Goal: Information Seeking & Learning: Learn about a topic

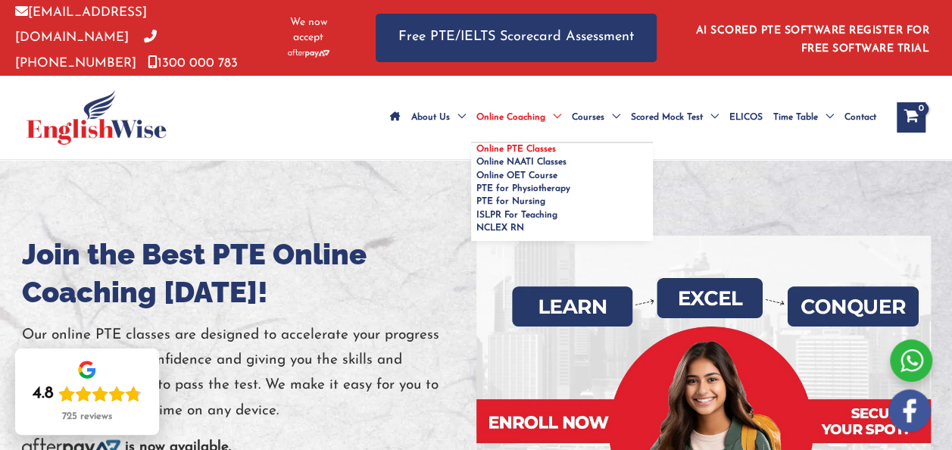
click at [476, 145] on span "Online PTE Classes" at bounding box center [515, 149] width 79 height 9
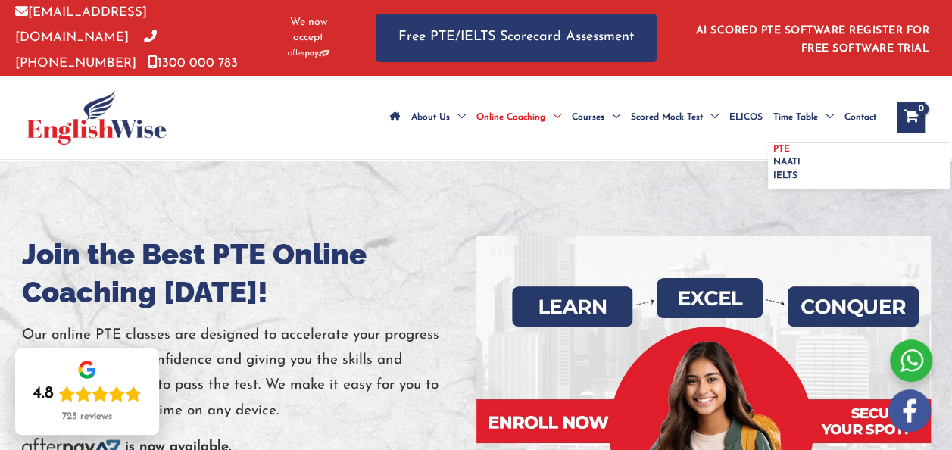
click at [773, 145] on span "PTE" at bounding box center [781, 149] width 17 height 9
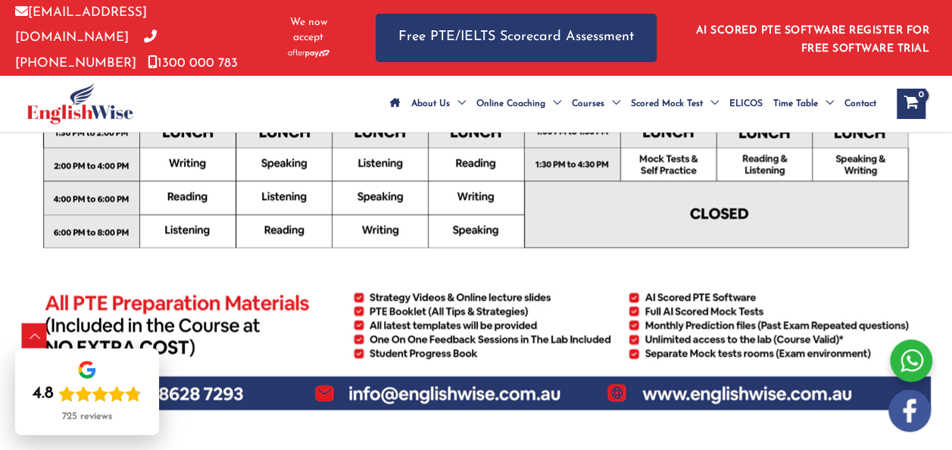
scroll to position [757, 0]
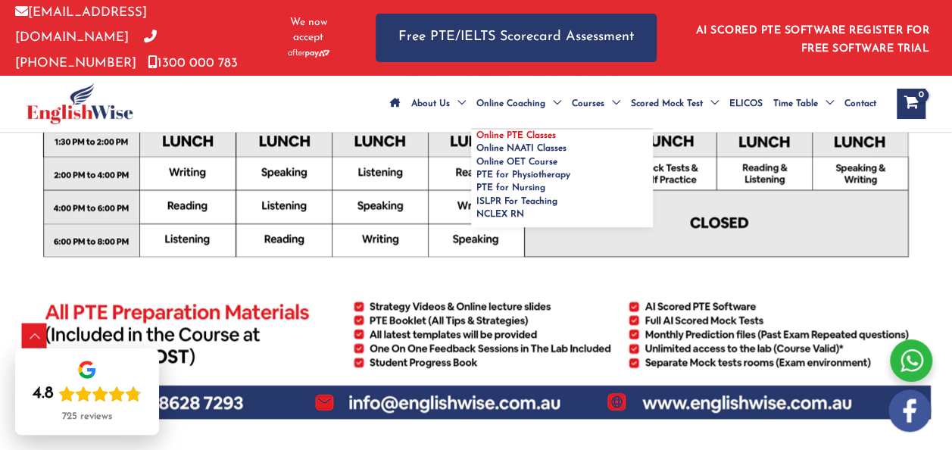
click at [476, 140] on span "Online PTE Classes" at bounding box center [515, 135] width 79 height 9
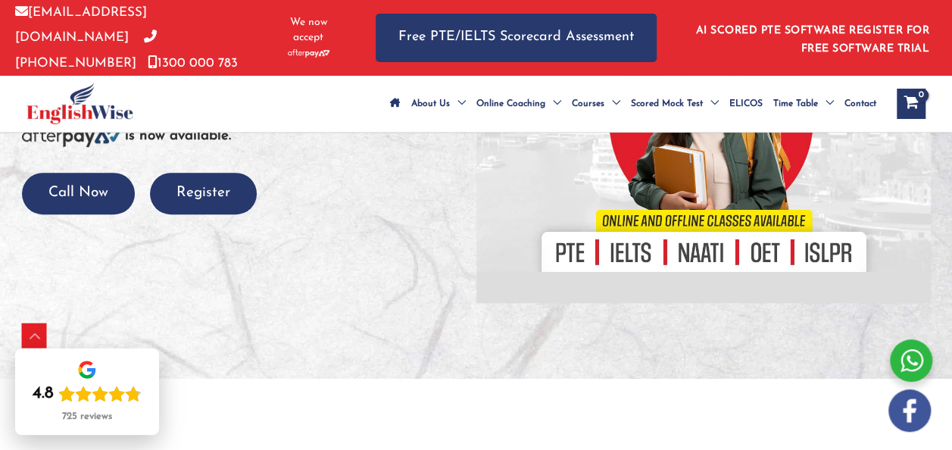
scroll to position [288, 0]
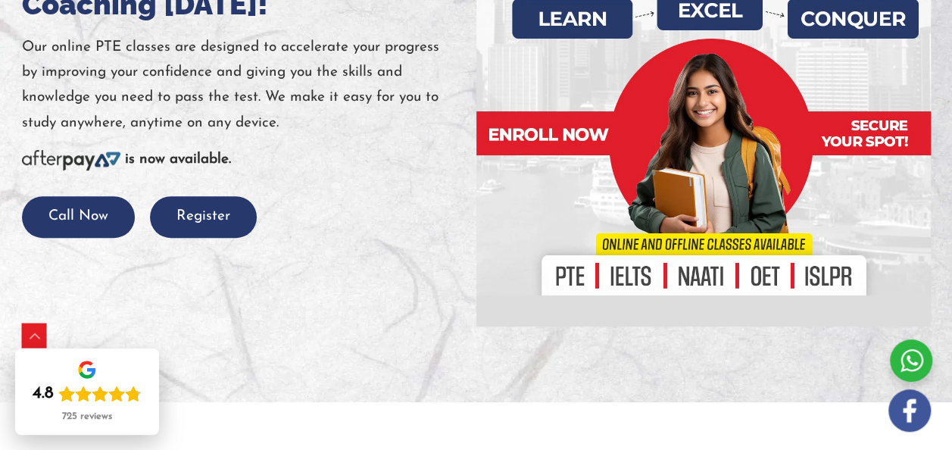
click at [533, 147] on div at bounding box center [703, 137] width 454 height 379
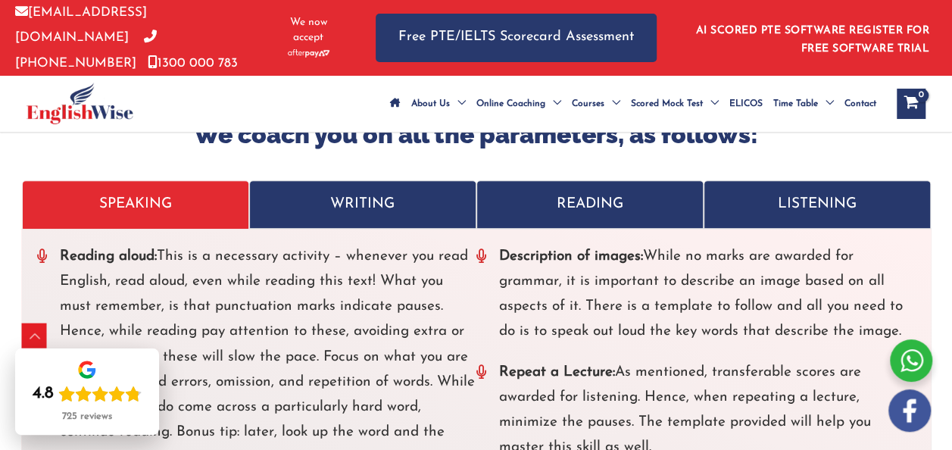
scroll to position [3543, 0]
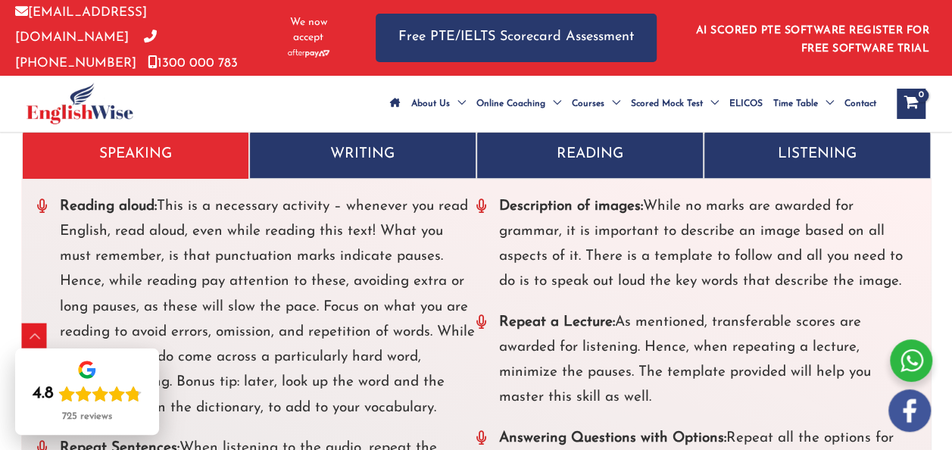
click at [39, 225] on li "Reading aloud: This is a necessary activity – whenever you read English, read a…" at bounding box center [256, 307] width 439 height 226
click at [338, 159] on link "WRITING" at bounding box center [362, 154] width 227 height 48
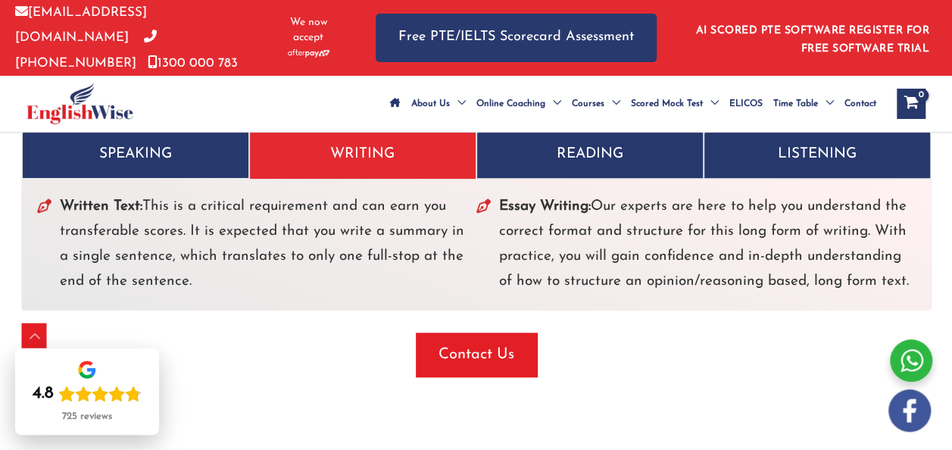
click at [577, 167] on p "READING" at bounding box center [589, 154] width 203 height 25
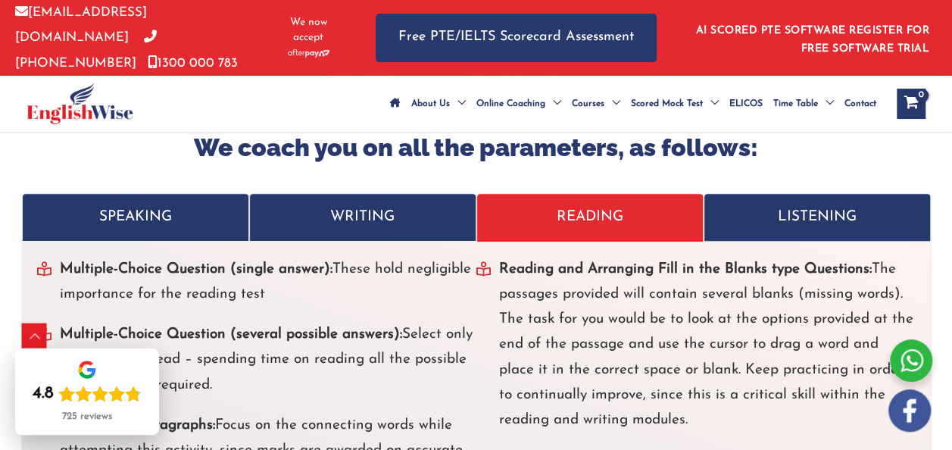
scroll to position [3468, 0]
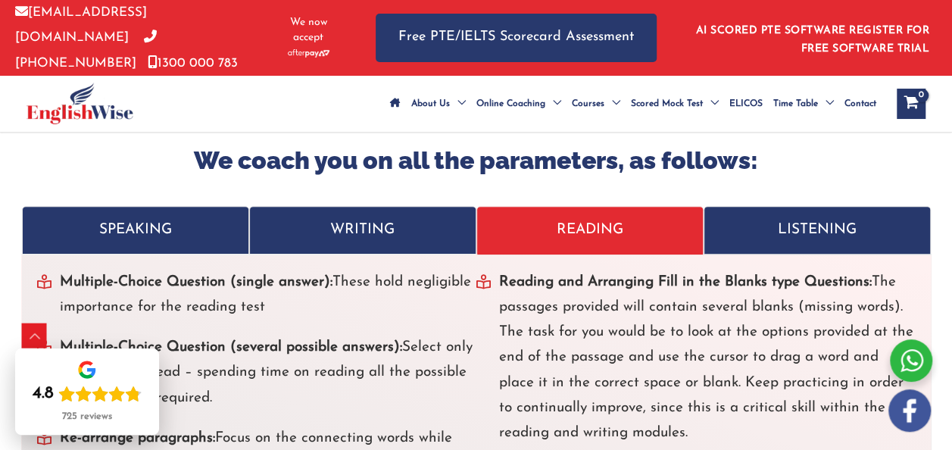
click at [798, 242] on p "LISTENING" at bounding box center [816, 229] width 203 height 25
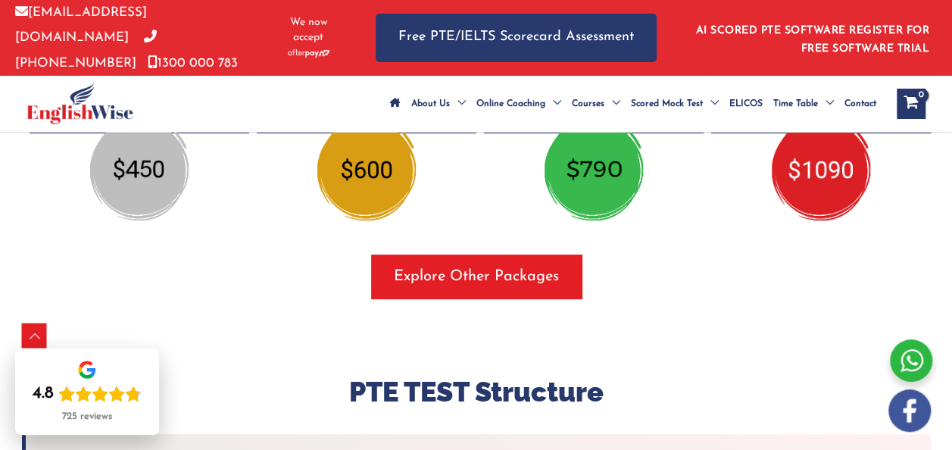
scroll to position [3013, 0]
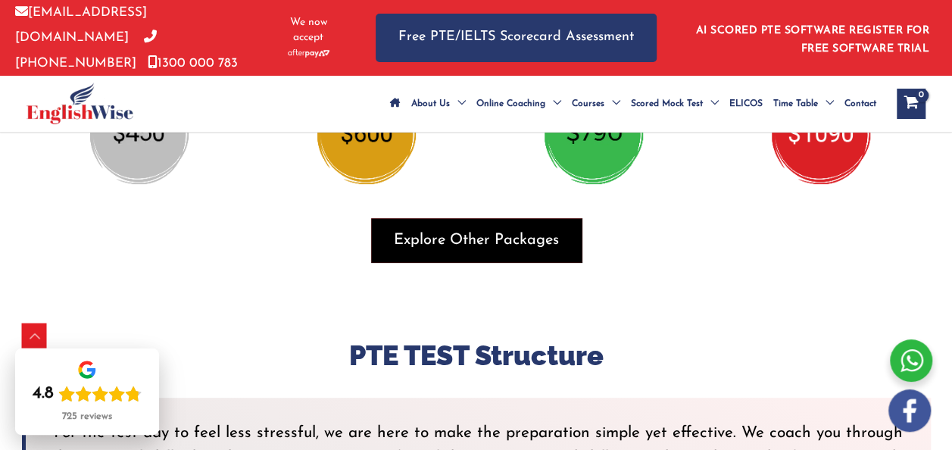
click at [563, 257] on span "button" at bounding box center [476, 240] width 210 height 44
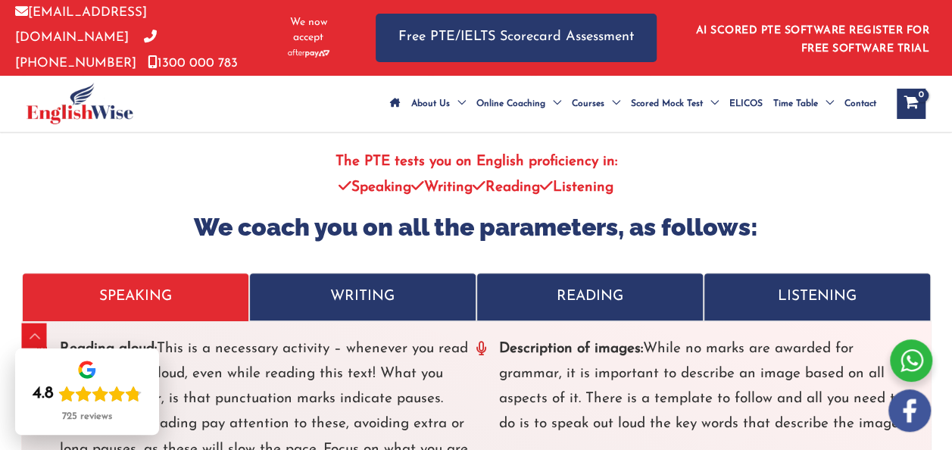
scroll to position [3407, 0]
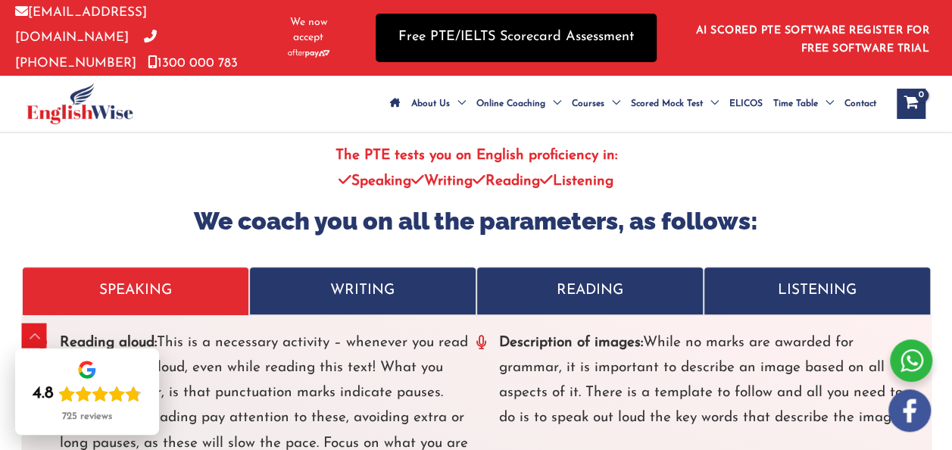
click at [500, 44] on link "Free PTE/IELTS Scorecard Assessment" at bounding box center [516, 38] width 281 height 48
